Goal: Task Accomplishment & Management: Manage account settings

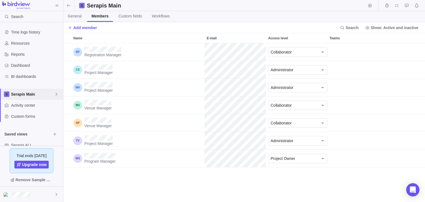
scroll to position [155, 359]
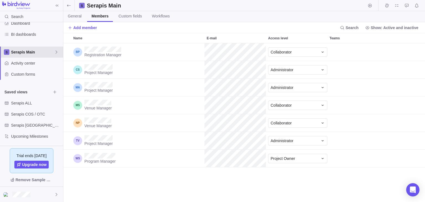
click at [25, 52] on span "Serapis Main" at bounding box center [32, 52] width 43 height 6
click at [37, 63] on span "Serapis Main" at bounding box center [32, 65] width 34 height 6
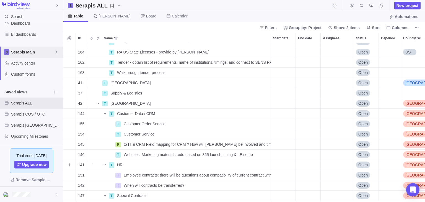
scroll to position [377, 0]
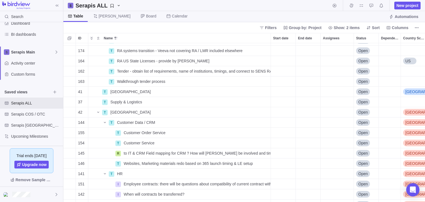
click at [1, 158] on div "Trial ends [DATE] Upgrade now Remove Sample Data" at bounding box center [31, 166] width 63 height 41
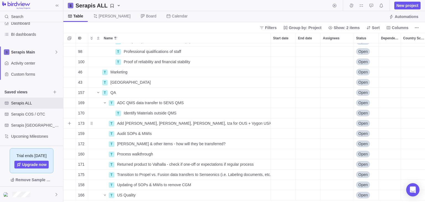
scroll to position [155, 0]
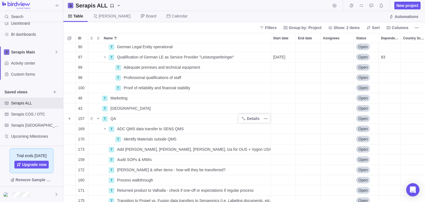
click at [97, 117] on icon "Name" at bounding box center [98, 118] width 4 height 4
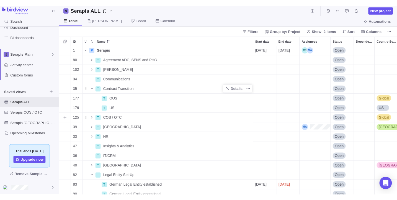
scroll to position [0, 0]
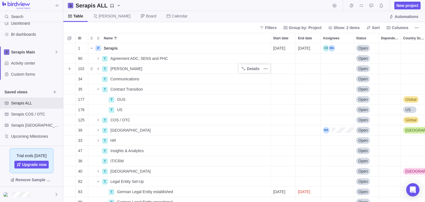
click at [99, 69] on icon "Name" at bounding box center [98, 68] width 4 height 4
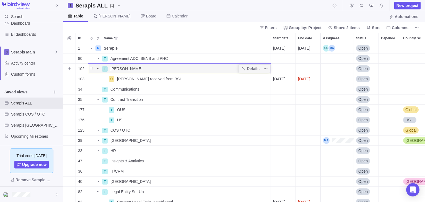
click at [98, 69] on icon "Name" at bounding box center [98, 68] width 2 height 1
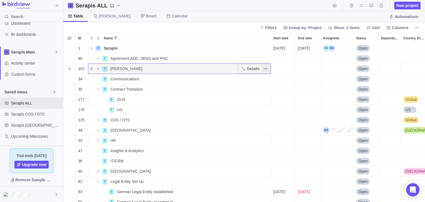
click at [268, 70] on span "More actions" at bounding box center [266, 69] width 8 height 8
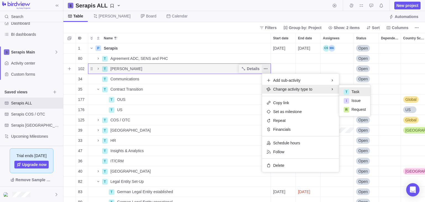
click at [267, 70] on icon "More actions" at bounding box center [266, 68] width 4 height 4
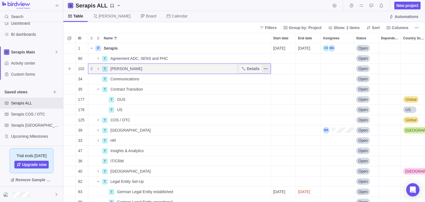
click at [264, 69] on icon "More actions" at bounding box center [266, 68] width 4 height 4
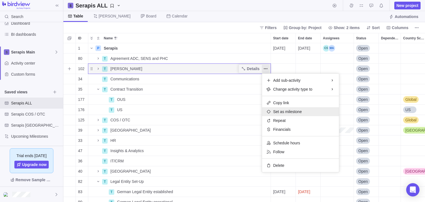
click at [303, 113] on div "Set as milestone" at bounding box center [300, 111] width 77 height 9
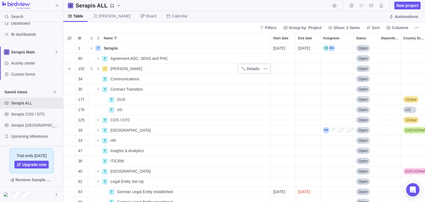
click at [98, 68] on icon "Name" at bounding box center [98, 69] width 1 height 2
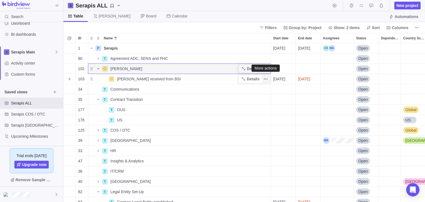
click at [265, 77] on icon "More actions" at bounding box center [266, 79] width 4 height 4
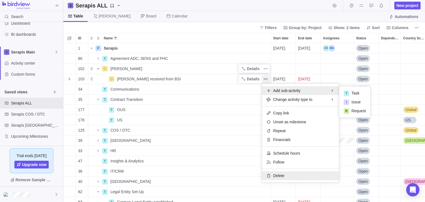
click at [282, 177] on span "Delete" at bounding box center [278, 176] width 11 height 6
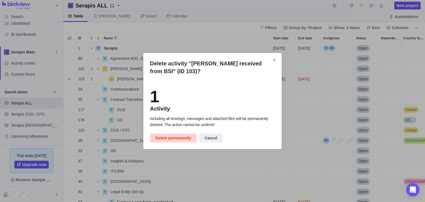
click at [179, 137] on span "Delete permanently" at bounding box center [174, 138] width 36 height 7
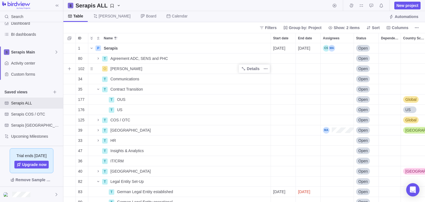
click at [146, 69] on div "[PERSON_NAME]" at bounding box center [189, 69] width 163 height 10
click at [135, 70] on input "[PERSON_NAME]" at bounding box center [189, 68] width 163 height 11
type input "[PERSON_NAME] received from BSI"
click at [301, 71] on div "1 P Serapis Details [DATE] [DATE] Open 80 T Agreement ADC, SENS and PHC Details…" at bounding box center [244, 122] width 362 height 159
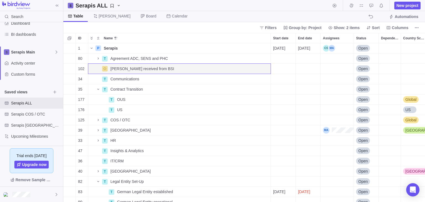
scroll to position [155, 359]
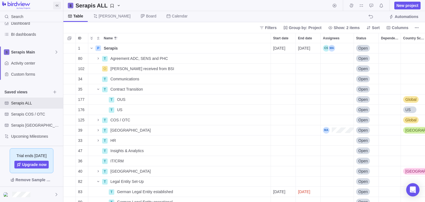
click at [56, 5] on icon at bounding box center [57, 5] width 4 height 4
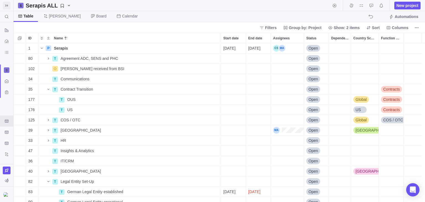
scroll to position [155, 408]
drag, startPoint x: 406, startPoint y: 40, endPoint x: 421, endPoint y: 43, distance: 15.5
click at [421, 43] on div "ID Name Start date End date Assignees Status Dependency Country Scope Function …" at bounding box center [220, 117] width 412 height 169
drag, startPoint x: 378, startPoint y: 40, endPoint x: 178, endPoint y: 140, distance: 224.1
click at [380, 41] on div at bounding box center [378, 38] width 1 height 10
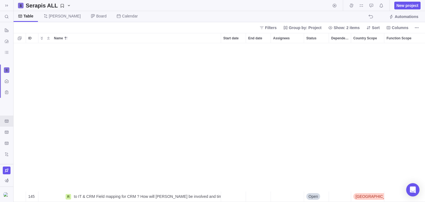
scroll to position [365, 0]
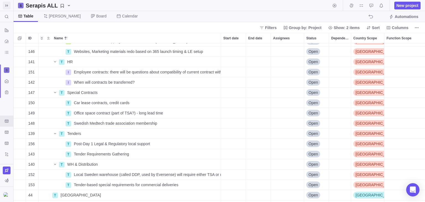
click at [8, 6] on icon at bounding box center [6, 5] width 4 height 4
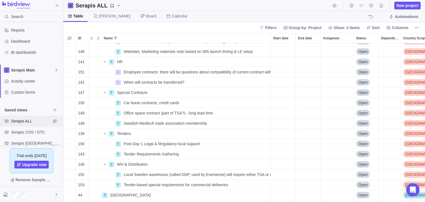
scroll to position [3, 3]
click at [36, 142] on span "Serapis [GEOGRAPHIC_DATA]" at bounding box center [31, 143] width 40 height 6
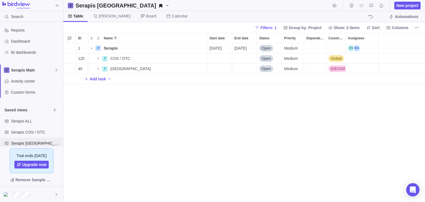
scroll to position [155, 359]
click at [98, 69] on icon "Name" at bounding box center [98, 68] width 4 height 4
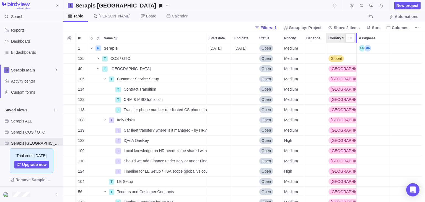
drag, startPoint x: 346, startPoint y: 39, endPoint x: 357, endPoint y: 39, distance: 11.9
click at [357, 39] on div at bounding box center [357, 38] width 4 height 10
click at [38, 119] on span "Serapis ALL" at bounding box center [31, 121] width 40 height 6
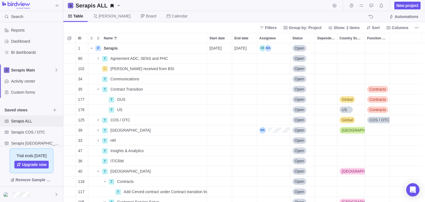
drag, startPoint x: 391, startPoint y: 40, endPoint x: 398, endPoint y: 43, distance: 7.6
click at [393, 41] on div at bounding box center [390, 38] width 4 height 10
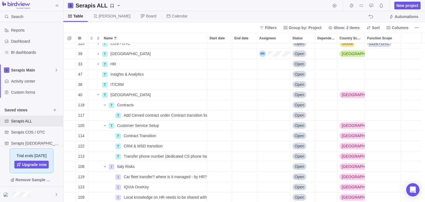
scroll to position [0, 0]
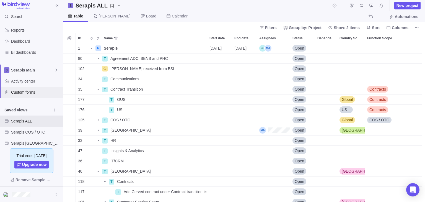
drag, startPoint x: 33, startPoint y: 122, endPoint x: 46, endPoint y: 96, distance: 28.1
click at [45, 97] on div "Custom forms" at bounding box center [31, 92] width 63 height 11
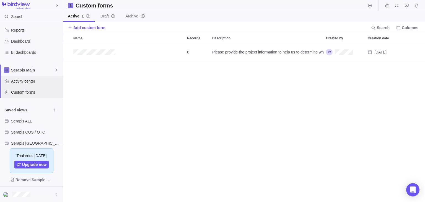
scroll to position [155, 359]
click at [30, 74] on div "Serapis Main" at bounding box center [31, 70] width 63 height 11
click at [56, 82] on div "Serapis Main" at bounding box center [31, 83] width 58 height 10
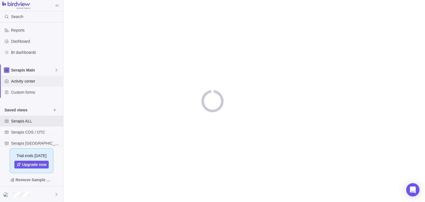
click at [55, 82] on span "Activity center" at bounding box center [36, 81] width 50 height 6
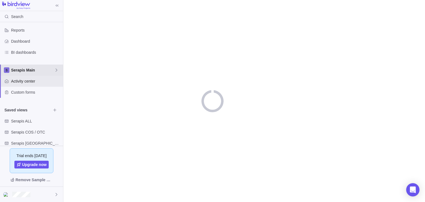
drag, startPoint x: 54, startPoint y: 68, endPoint x: 57, endPoint y: 69, distance: 3.4
click at [54, 68] on span "Serapis Main" at bounding box center [32, 70] width 43 height 6
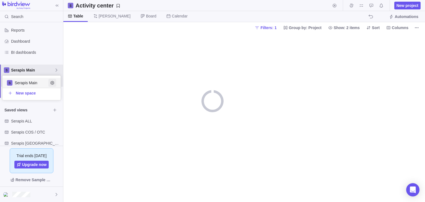
scroll to position [21, 55]
click at [52, 82] on icon "Edit space settings" at bounding box center [52, 83] width 4 height 4
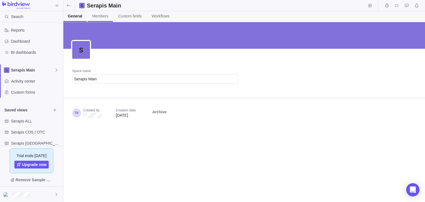
click at [109, 16] on link "Members" at bounding box center [100, 16] width 25 height 11
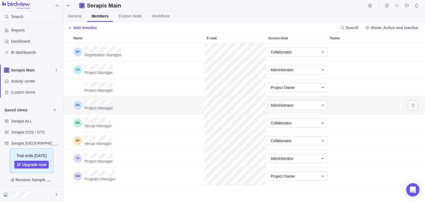
scroll to position [155, 359]
click at [374, 66] on div "Teams" at bounding box center [358, 69] width 61 height 17
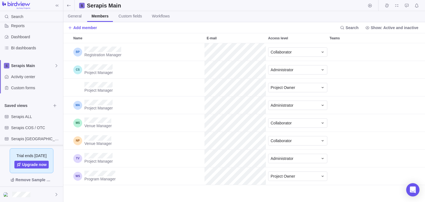
scroll to position [0, 0]
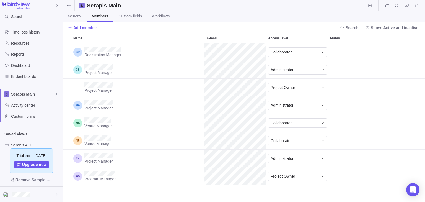
click at [69, 6] on icon at bounding box center [69, 5] width 4 height 4
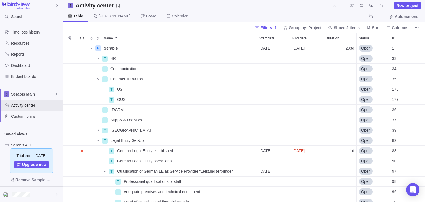
scroll to position [155, 359]
click at [417, 27] on icon "More actions" at bounding box center [417, 27] width 1 height 1
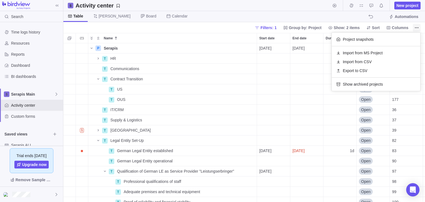
click at [418, 29] on icon "More actions" at bounding box center [417, 27] width 4 height 4
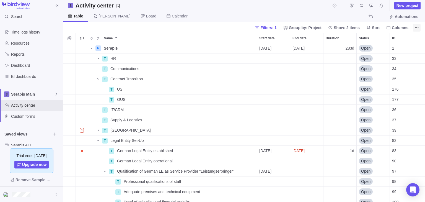
click at [418, 27] on icon "More actions" at bounding box center [418, 27] width 1 height 1
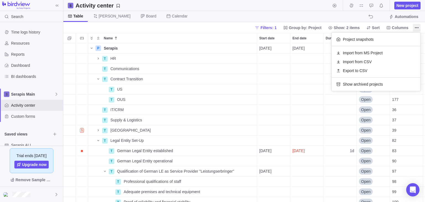
click at [156, 10] on body "Search Time logs history Resources Reports Dashboard BI dashboards Serapis Main…" at bounding box center [212, 101] width 425 height 202
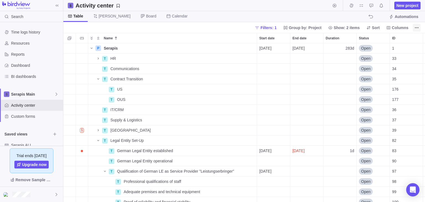
click at [415, 29] on icon "More actions" at bounding box center [417, 27] width 4 height 4
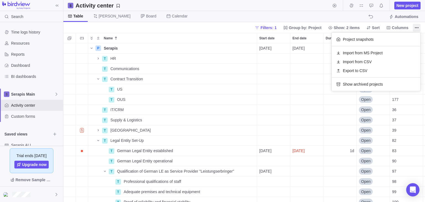
drag, startPoint x: 180, startPoint y: 8, endPoint x: 176, endPoint y: 8, distance: 3.3
click at [180, 8] on body "Search Time logs history Resources Reports Dashboard BI dashboards Serapis Main…" at bounding box center [212, 101] width 425 height 202
